Goal: Information Seeking & Learning: Check status

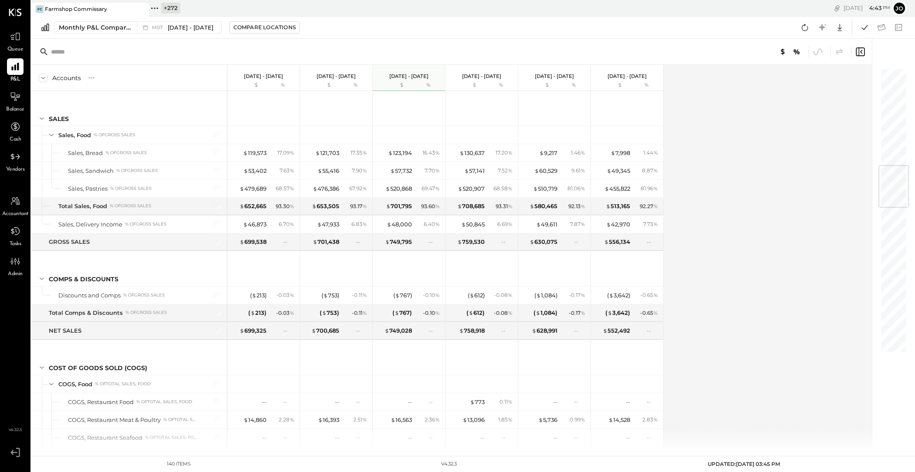
scroll to position [824, 0]
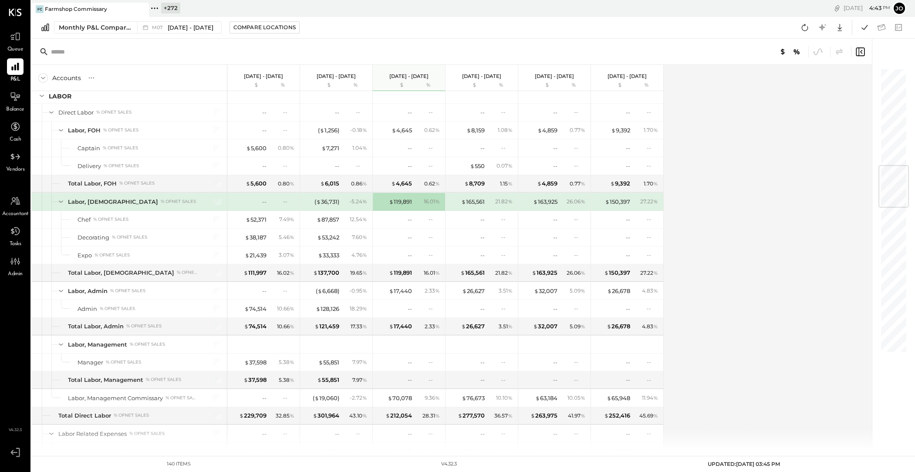
click at [159, 5] on icon at bounding box center [154, 8] width 11 height 11
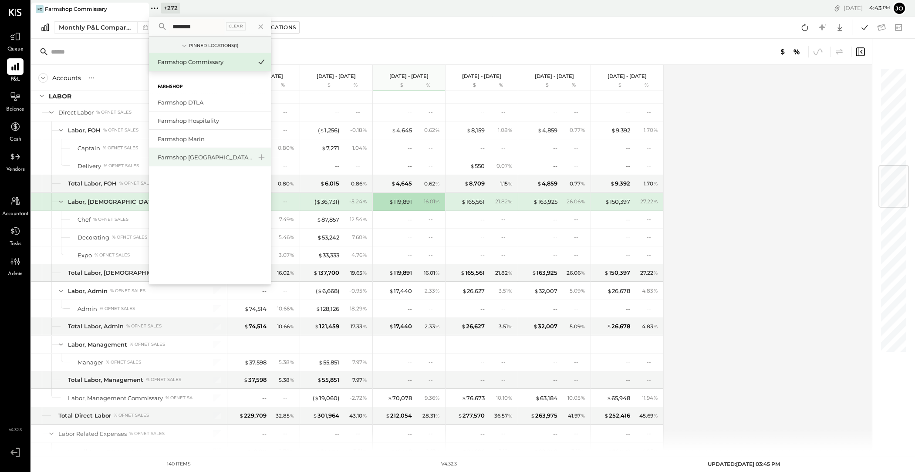
type input "********"
click at [203, 158] on div "Farmshop [GEOGRAPHIC_DATA][PERSON_NAME]" at bounding box center [205, 157] width 94 height 8
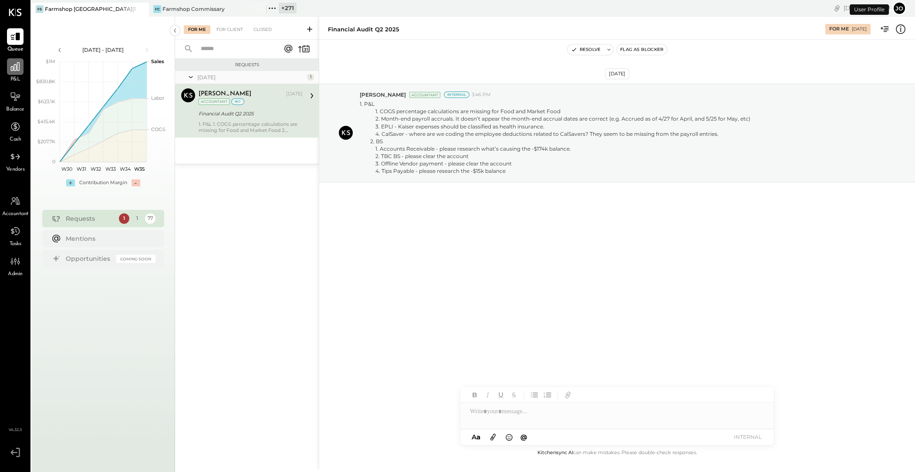
click at [13, 64] on icon at bounding box center [15, 66] width 11 height 11
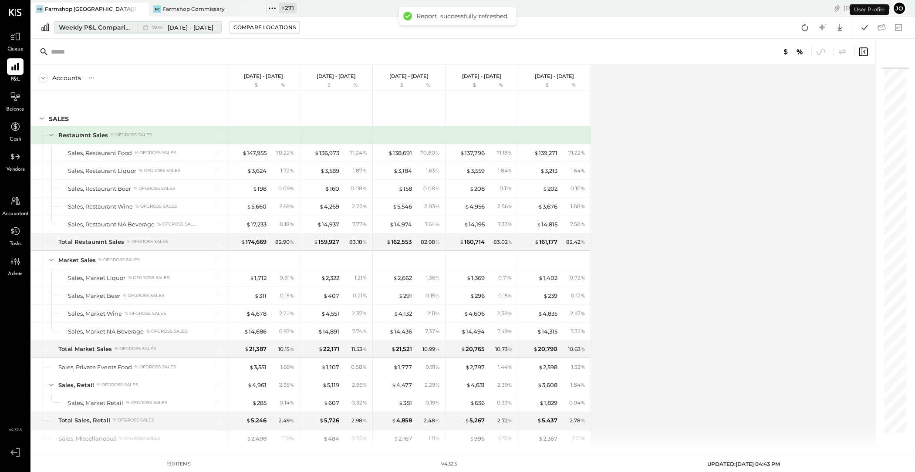
click at [91, 28] on div "Weekly P&L Comparison" at bounding box center [95, 27] width 73 height 9
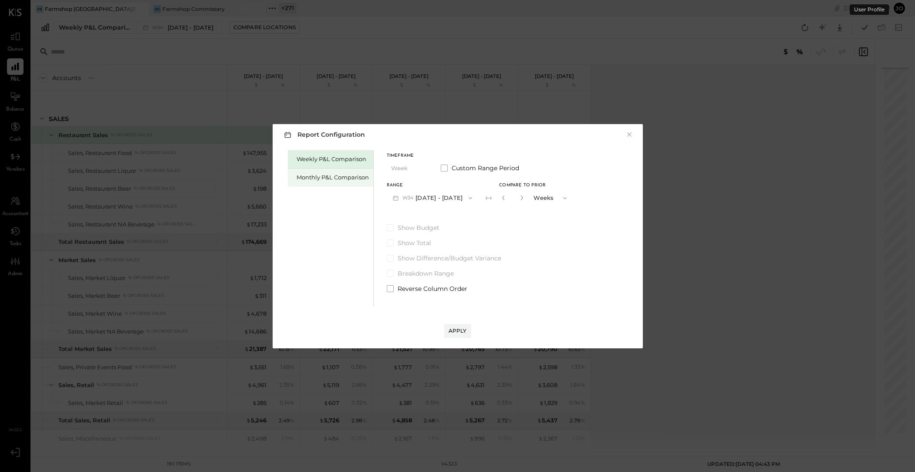
click at [299, 184] on div "Monthly P&L Comparison" at bounding box center [330, 177] width 85 height 18
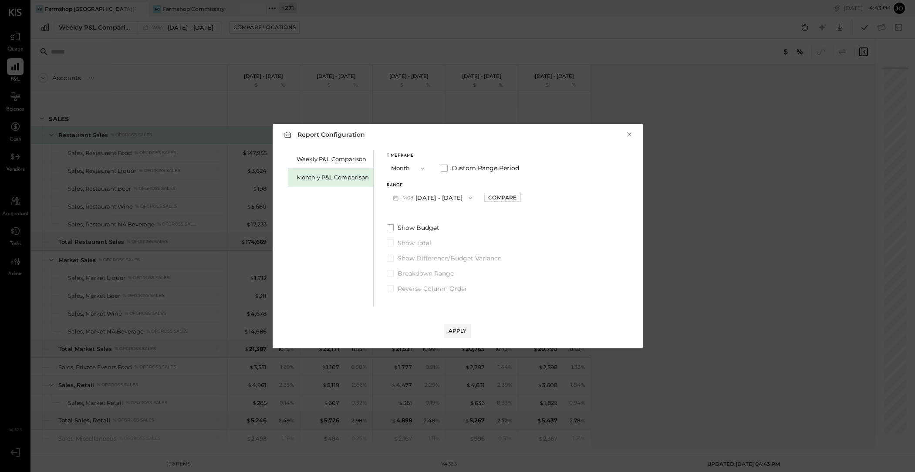
click at [434, 192] on button "M08 [DATE] - [DATE]" at bounding box center [433, 198] width 92 height 16
click at [442, 219] on div "M07 [DATE] - [DATE]" at bounding box center [436, 218] width 99 height 18
click at [507, 197] on div "Compare" at bounding box center [502, 197] width 28 height 7
click at [529, 199] on button "Months" at bounding box center [551, 198] width 44 height 16
click at [519, 199] on icon "button" at bounding box center [521, 197] width 5 height 5
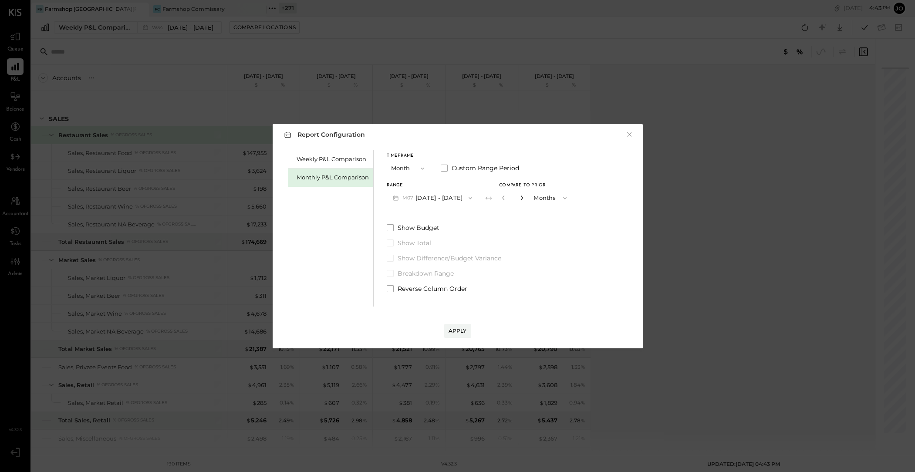
click at [519, 199] on icon "button" at bounding box center [521, 197] width 5 height 5
type input "*"
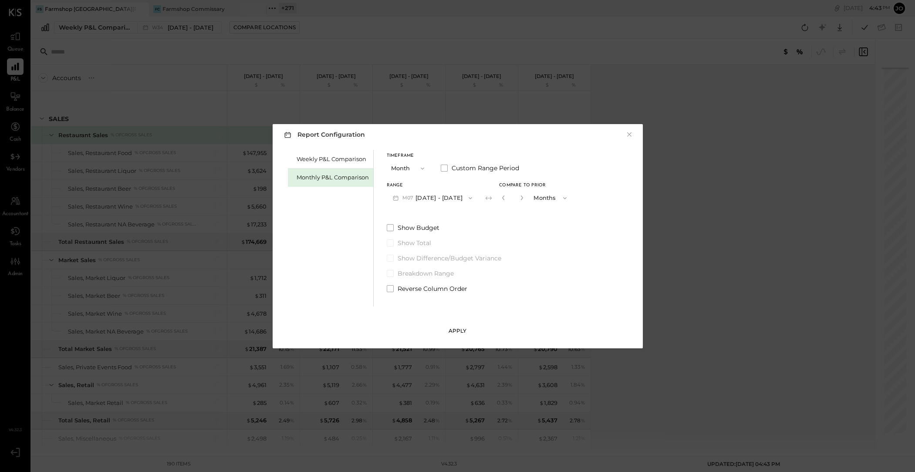
click at [462, 325] on button "Apply" at bounding box center [457, 331] width 27 height 14
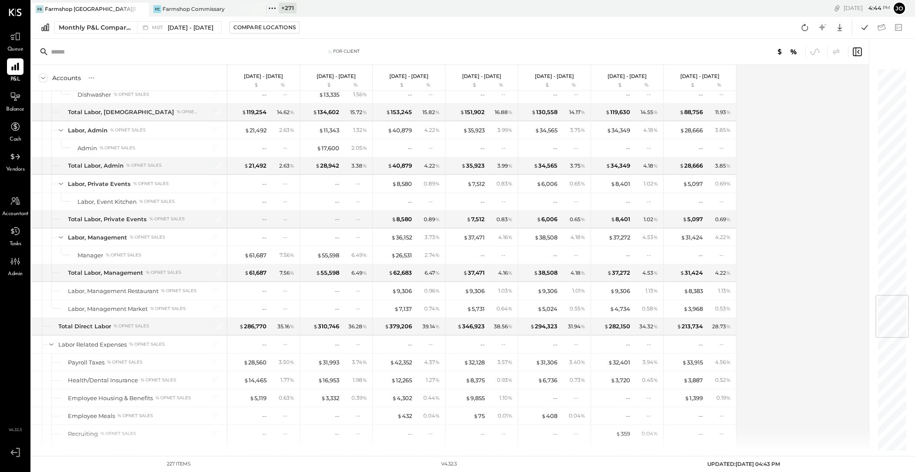
scroll to position [2027, 0]
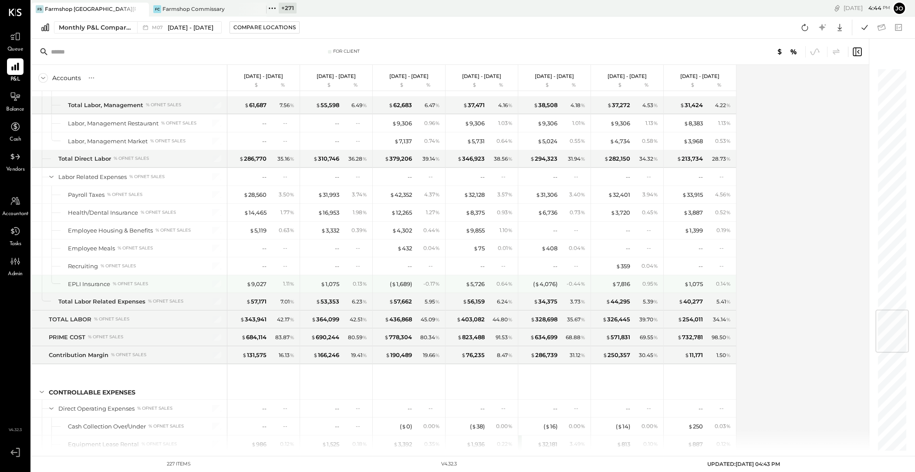
click at [263, 283] on div "$ 9,027 1.11 %" at bounding box center [264, 283] width 65 height 17
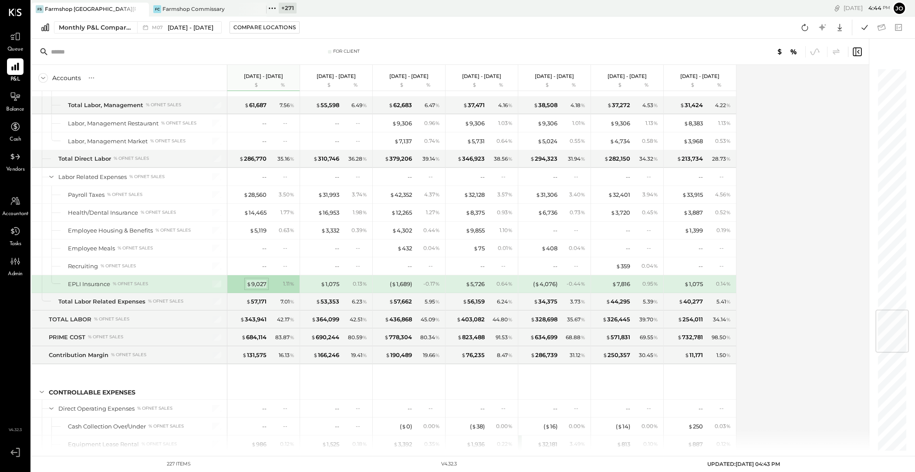
click at [262, 283] on div "$ 9,027" at bounding box center [256, 284] width 20 height 8
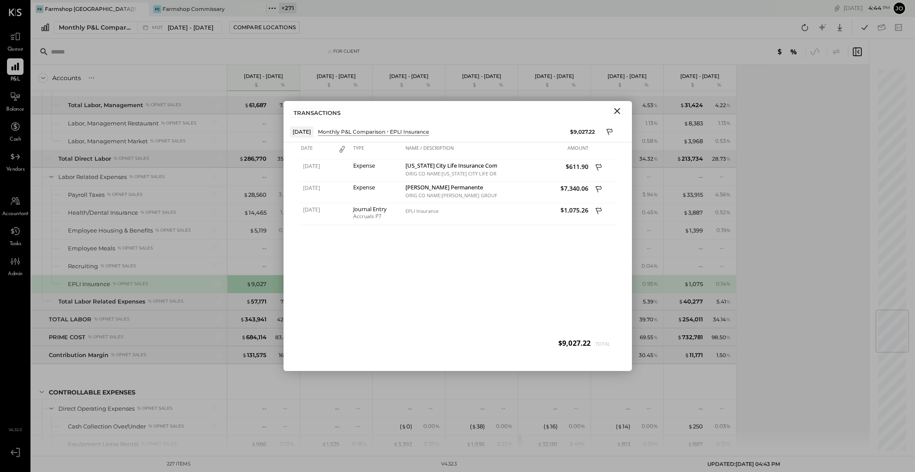
click at [613, 110] on icon "Close" at bounding box center [617, 111] width 10 height 10
